Goal: Transaction & Acquisition: Download file/media

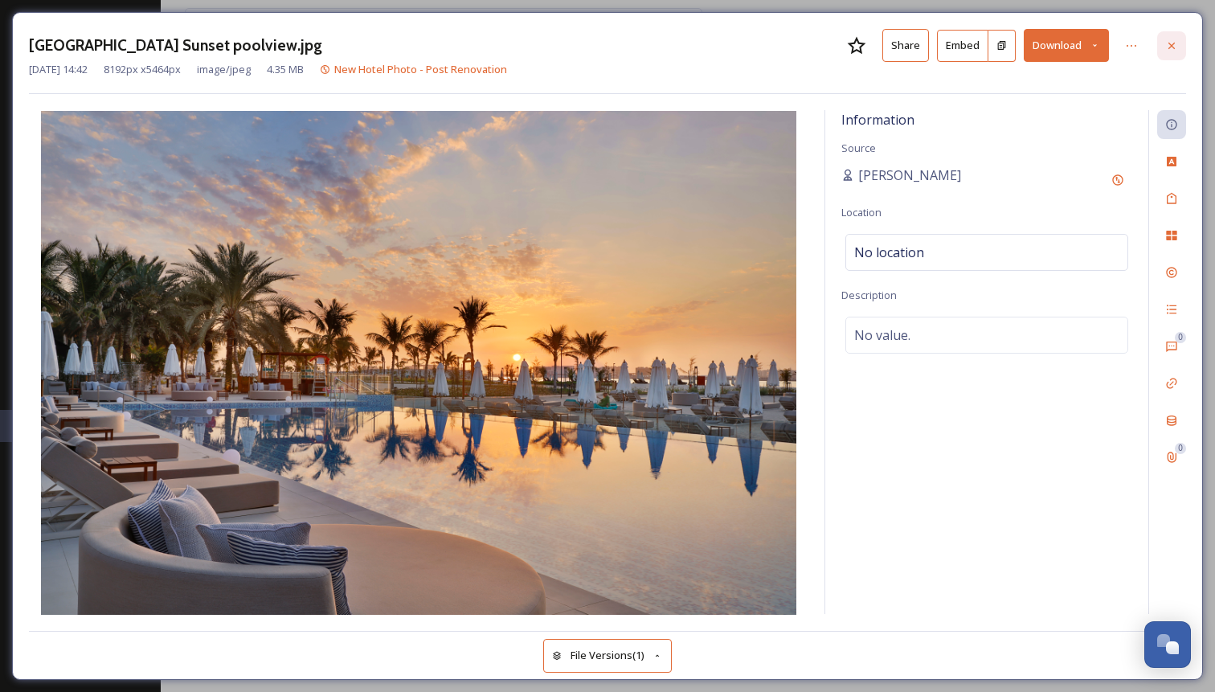
click at [1179, 54] on div at bounding box center [1171, 45] width 29 height 29
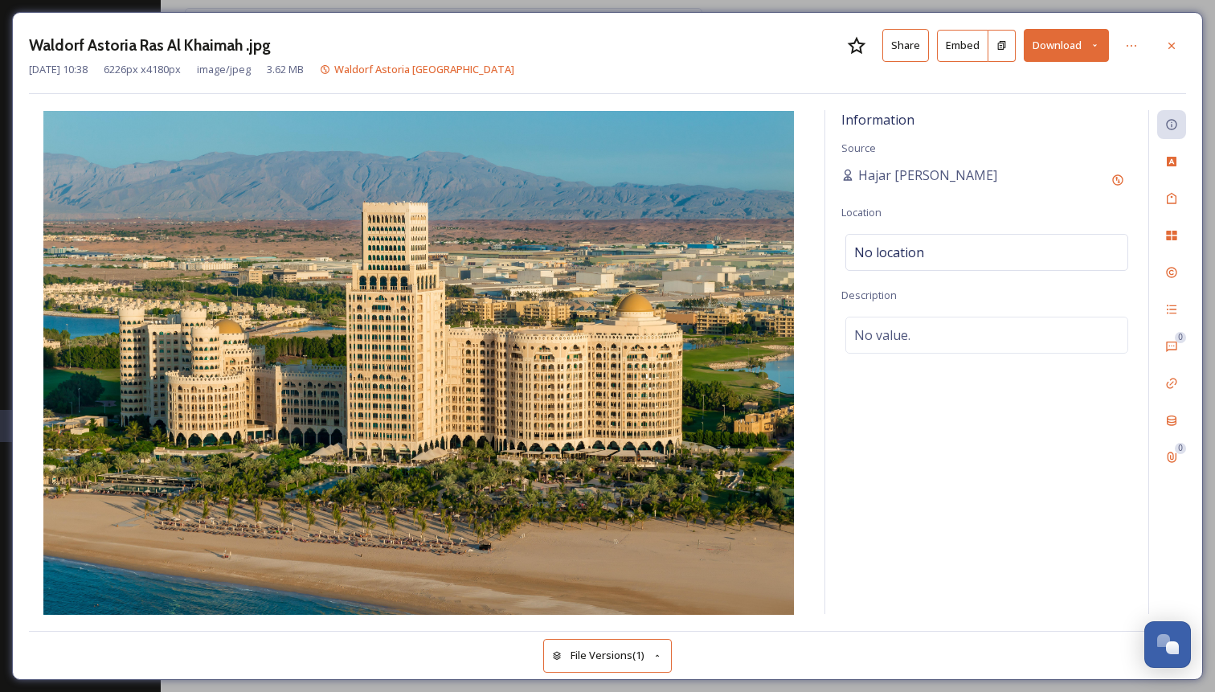
click at [1041, 45] on button "Download" at bounding box center [1065, 45] width 85 height 33
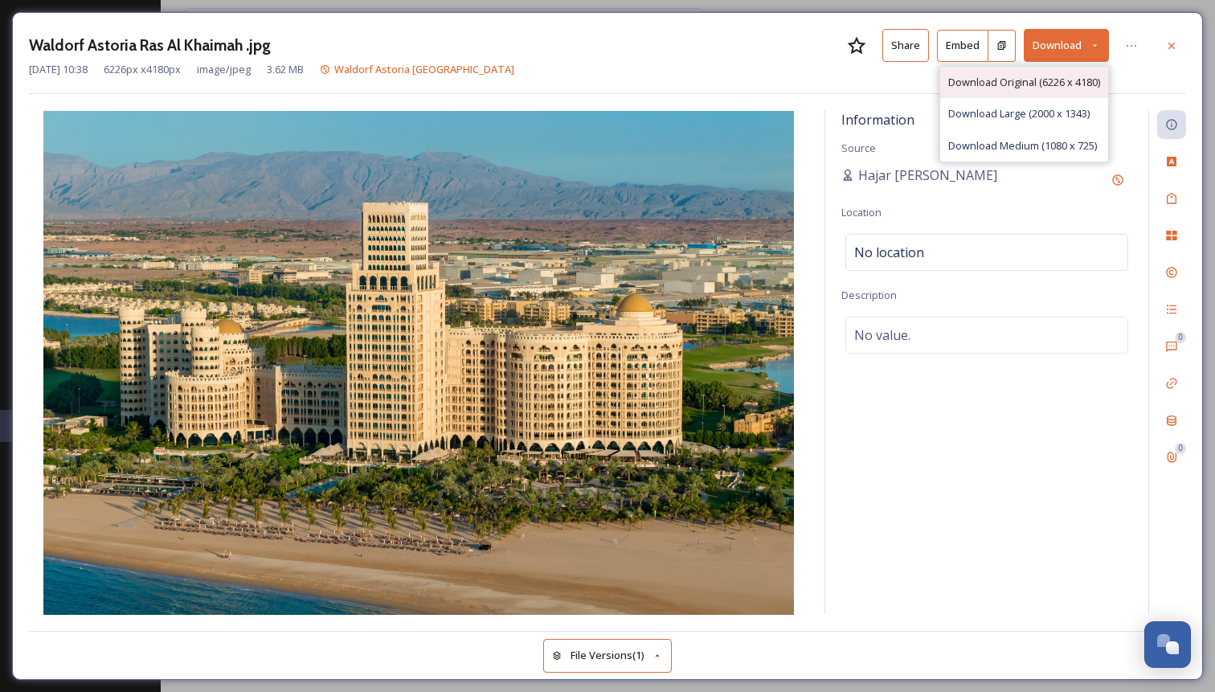
click at [995, 78] on span "Download Original (6226 x 4180)" at bounding box center [1024, 82] width 152 height 15
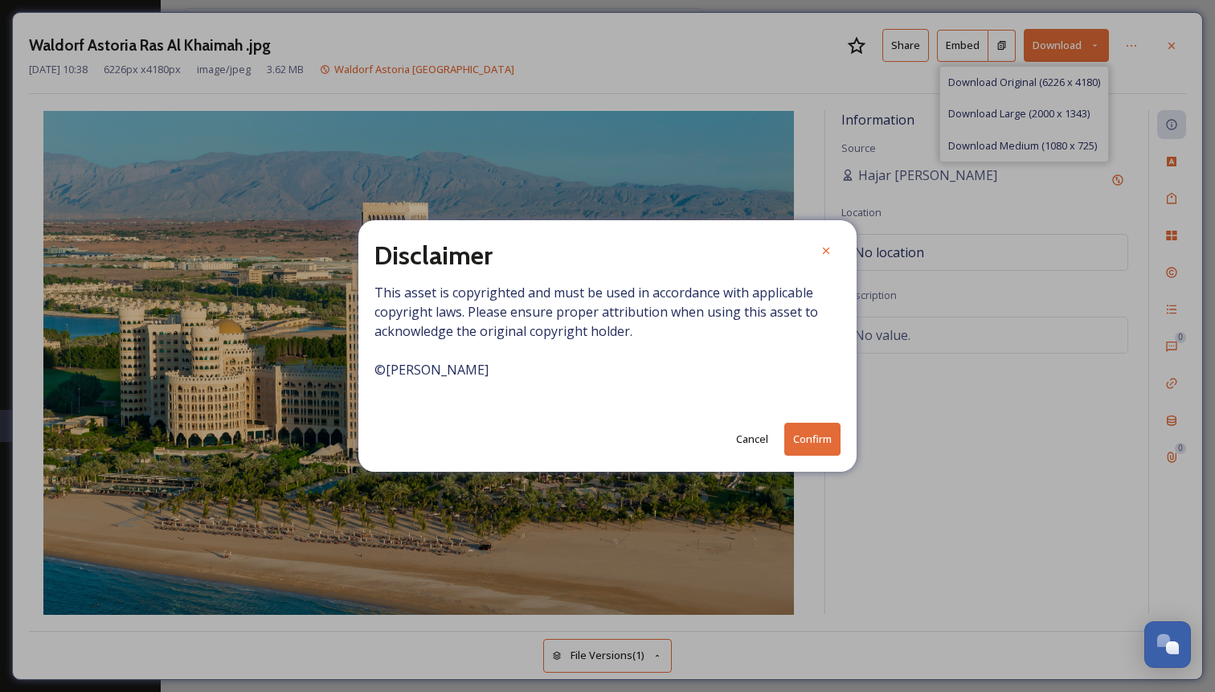
click at [798, 461] on div "Disclaimer This asset is copyrighted and must be used in accordance with applic…" at bounding box center [607, 345] width 498 height 251
click at [801, 449] on button "Confirm" at bounding box center [812, 439] width 56 height 33
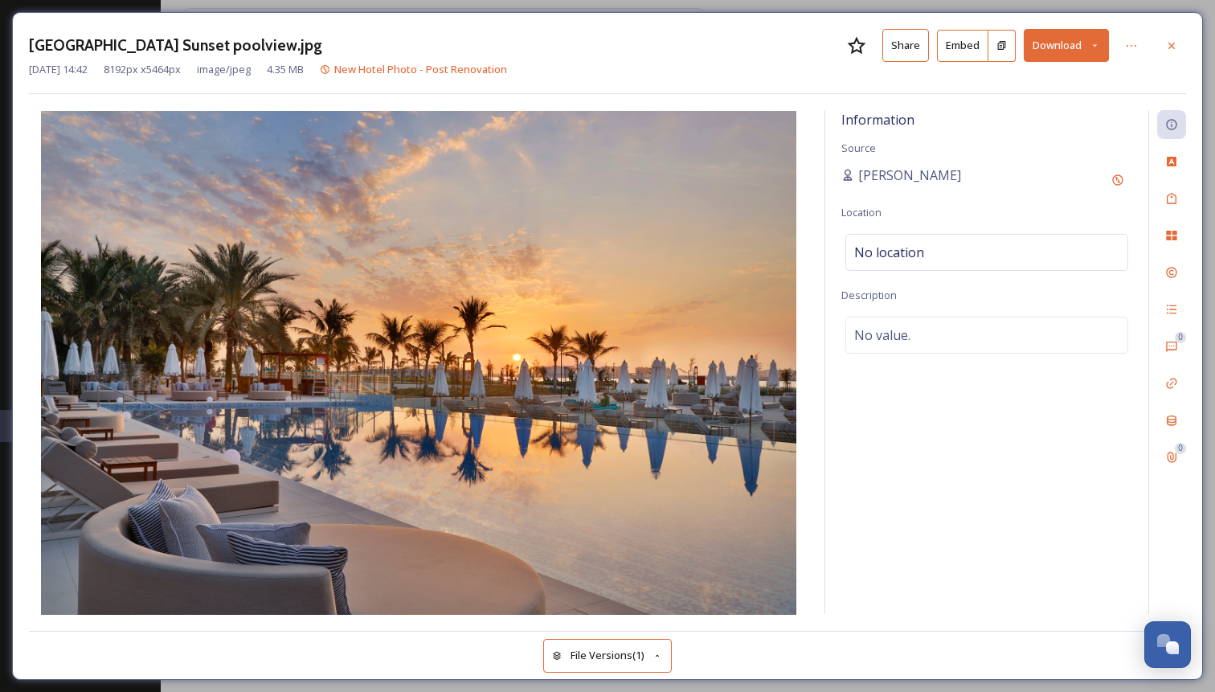
click at [1094, 43] on icon at bounding box center [1094, 45] width 10 height 10
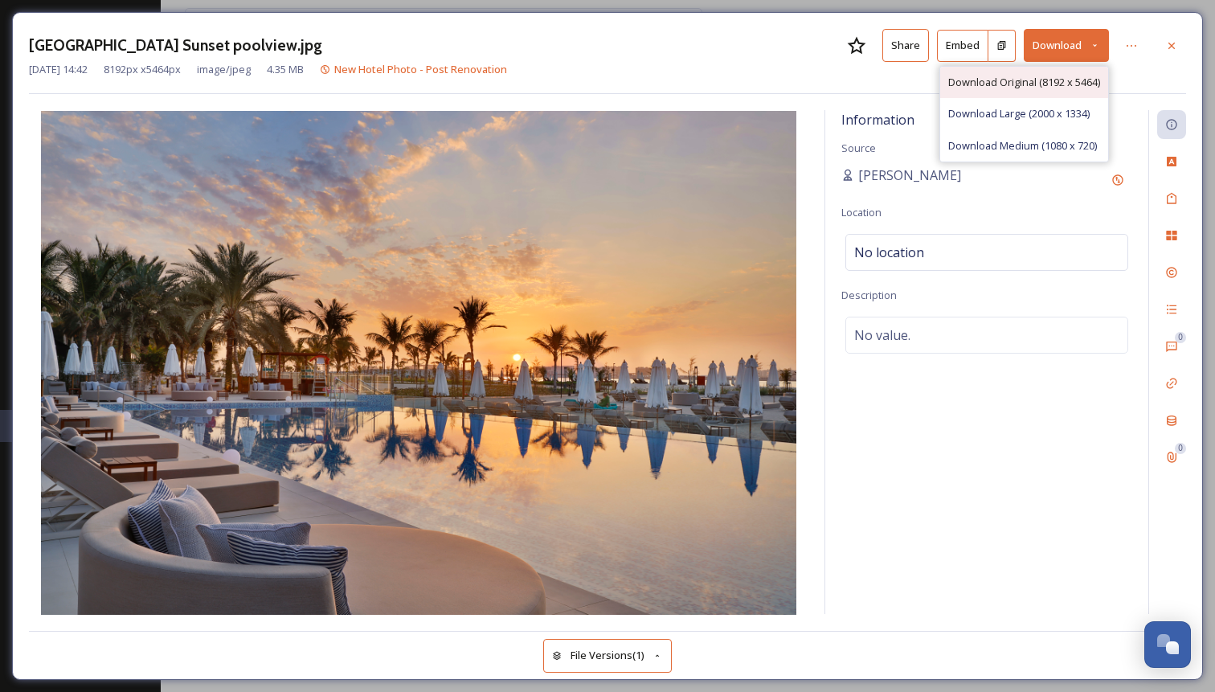
click at [1030, 88] on span "Download Original (8192 x 5464)" at bounding box center [1024, 82] width 152 height 15
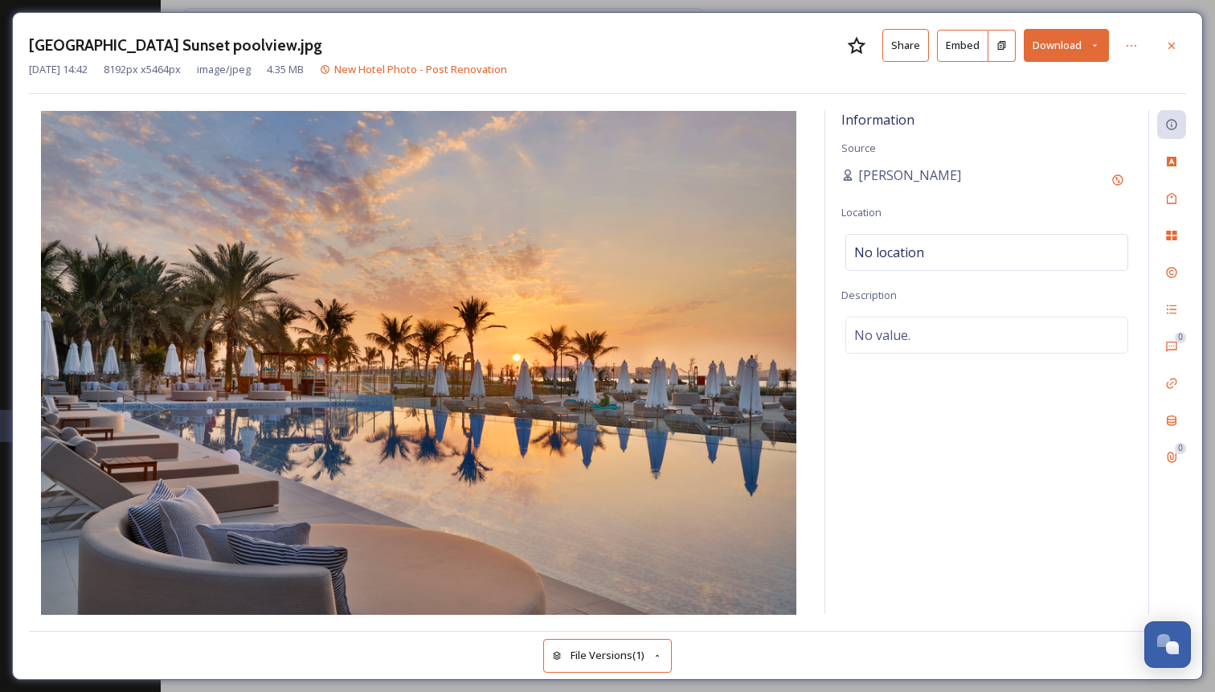
click at [962, 493] on div "Information Source [PERSON_NAME] Location No location Description No value." at bounding box center [986, 362] width 323 height 504
